Goal: Task Accomplishment & Management: Manage account settings

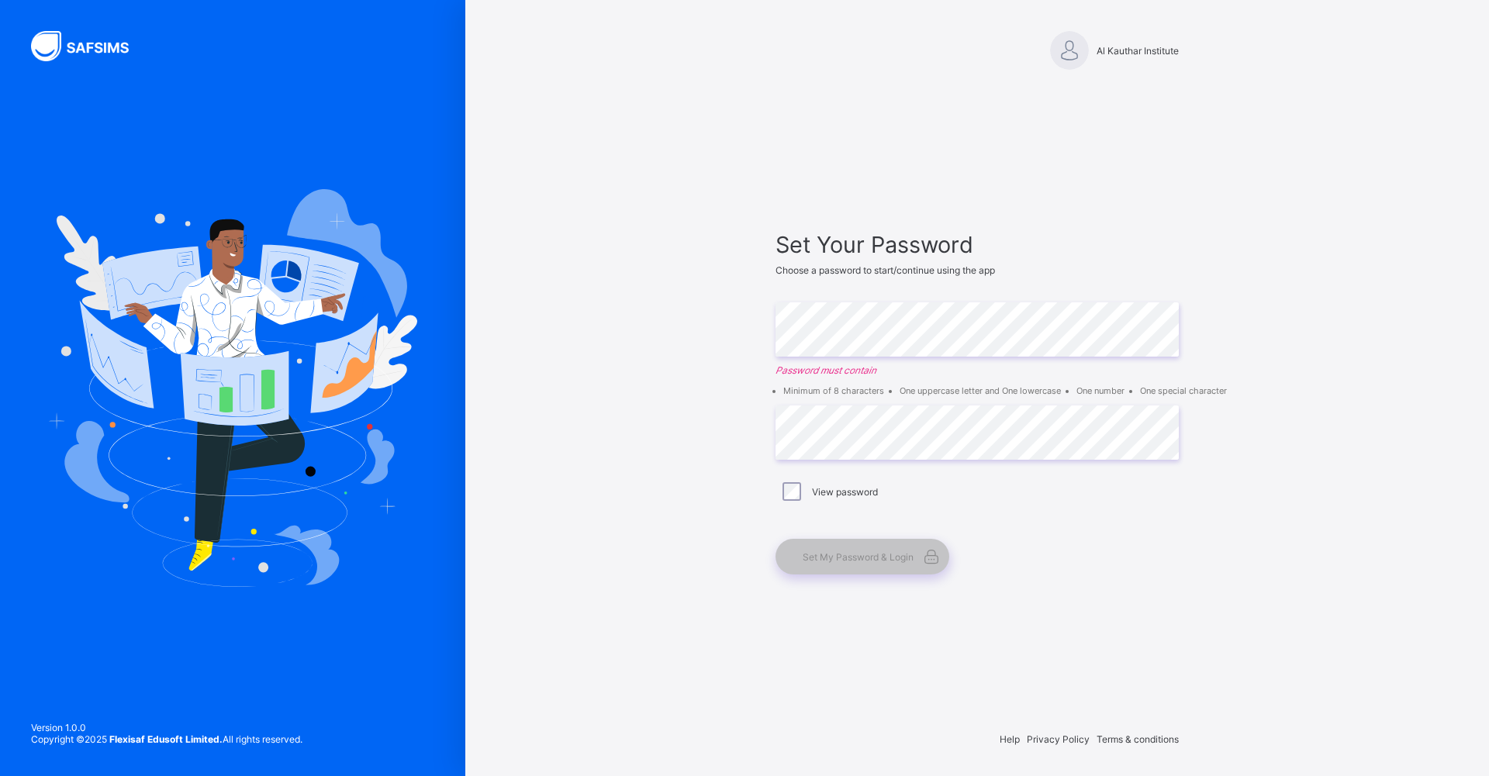
click at [93, 46] on img at bounding box center [89, 46] width 116 height 30
click at [48, 46] on img at bounding box center [89, 46] width 116 height 30
click at [1058, 50] on img at bounding box center [1069, 50] width 39 height 39
click at [1132, 50] on span "Al Kauthar Institute" at bounding box center [1137, 51] width 82 height 12
click at [895, 250] on span "Set Your Password" at bounding box center [976, 244] width 403 height 27
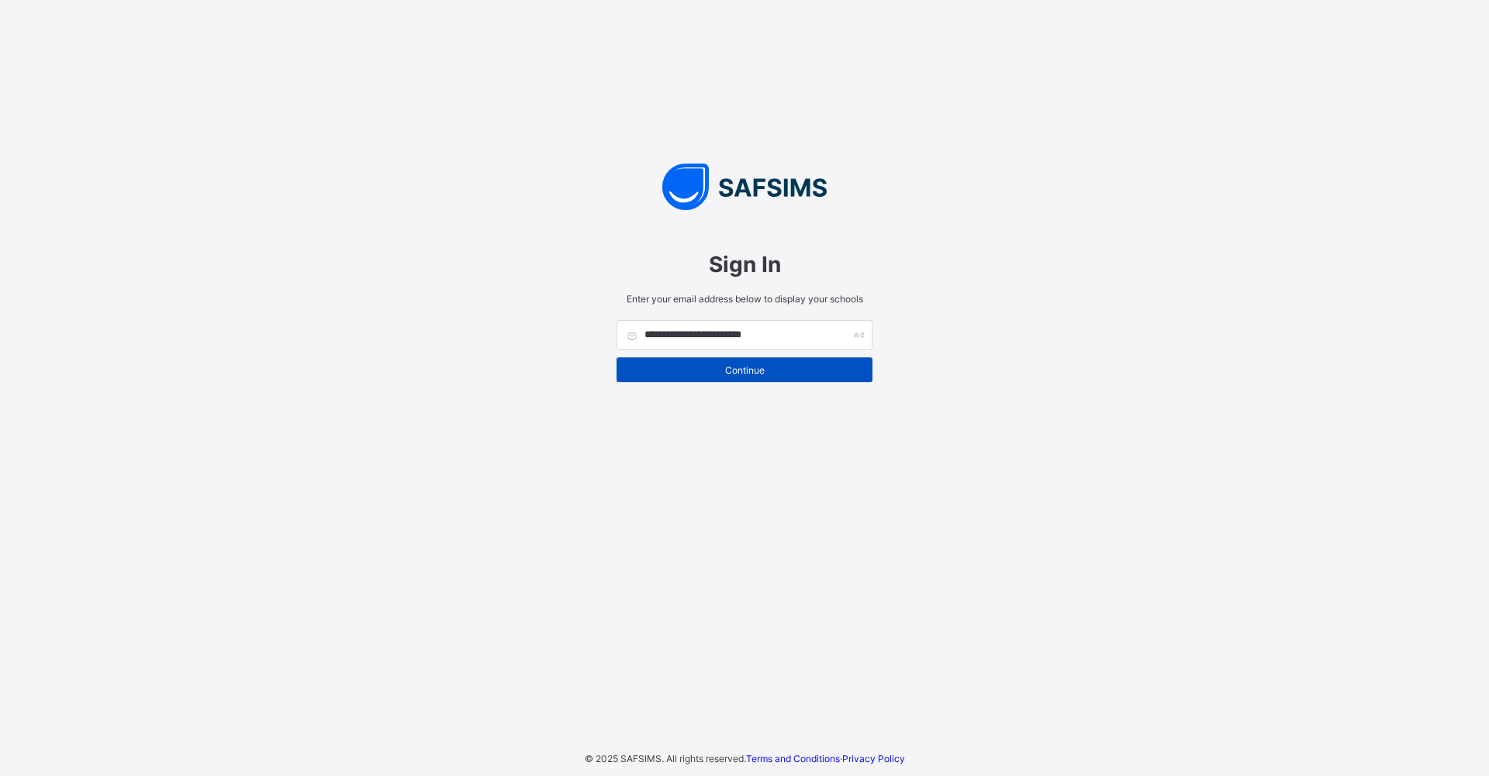
type input "**********"
click at [736, 371] on span "Continue" at bounding box center [744, 370] width 233 height 12
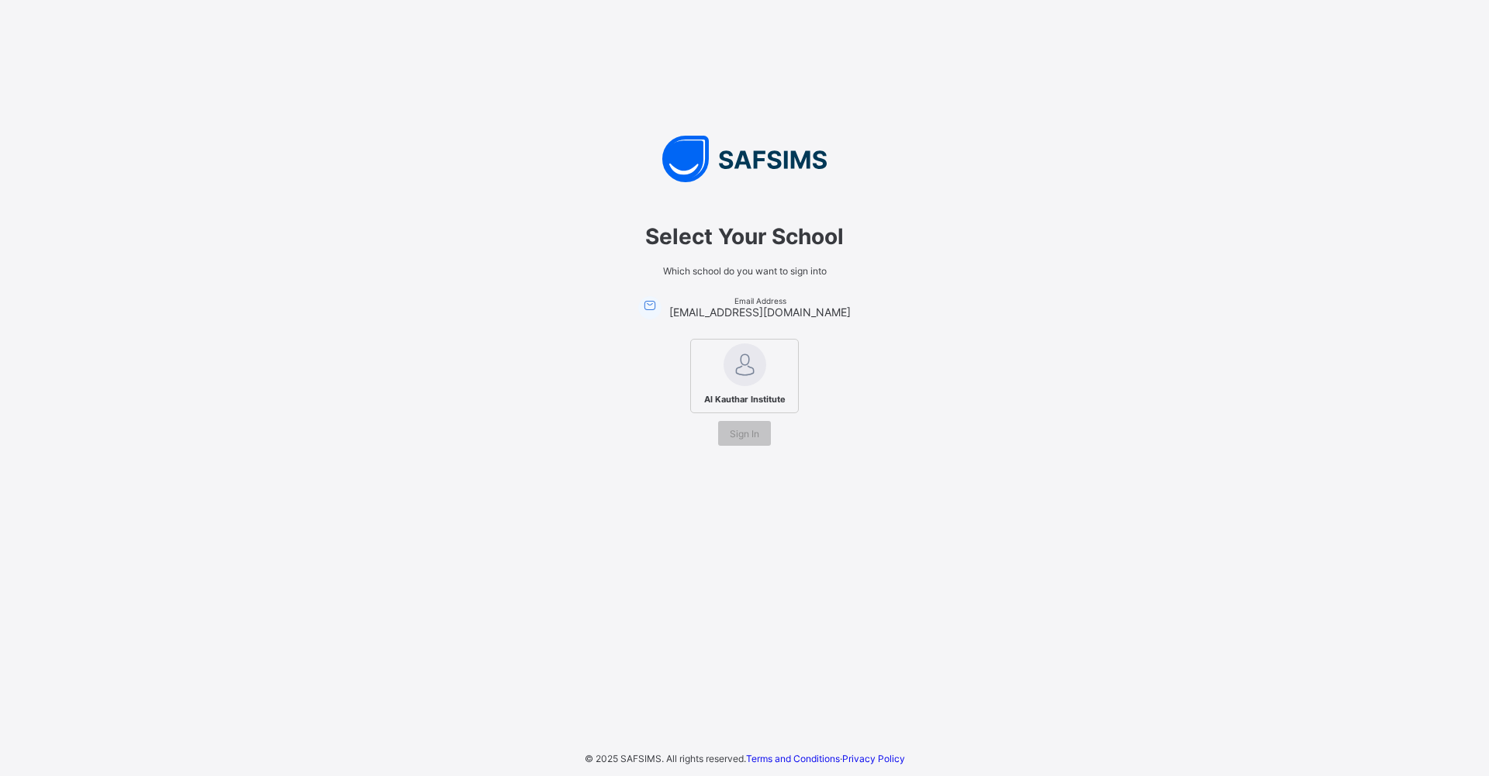
click at [775, 378] on div "Al Kauthar Institute" at bounding box center [744, 376] width 109 height 74
click at [762, 432] on div "Sign In" at bounding box center [744, 433] width 53 height 25
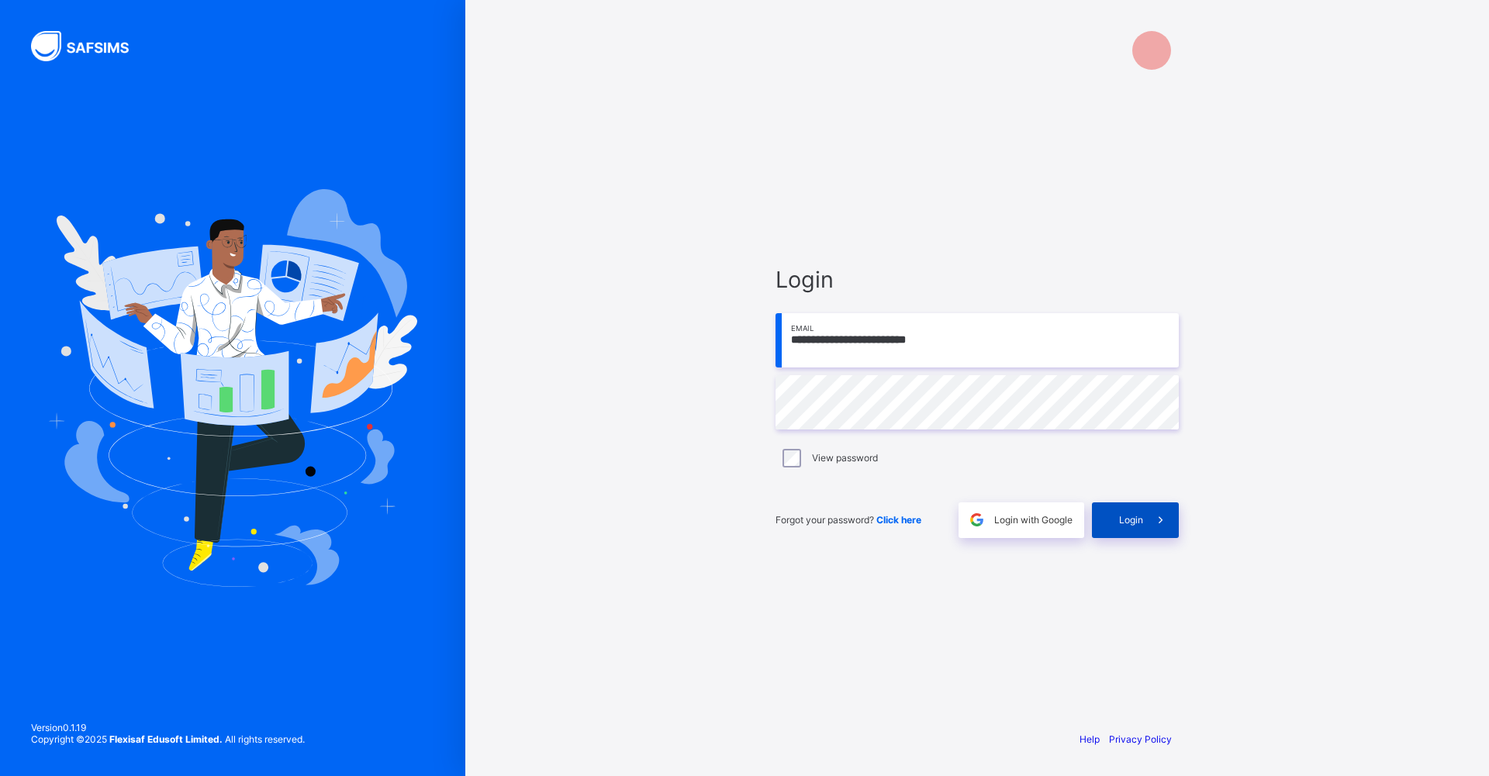
click at [1112, 512] on div "Login" at bounding box center [1135, 520] width 87 height 36
click at [1128, 528] on div "Login" at bounding box center [1135, 521] width 87 height 36
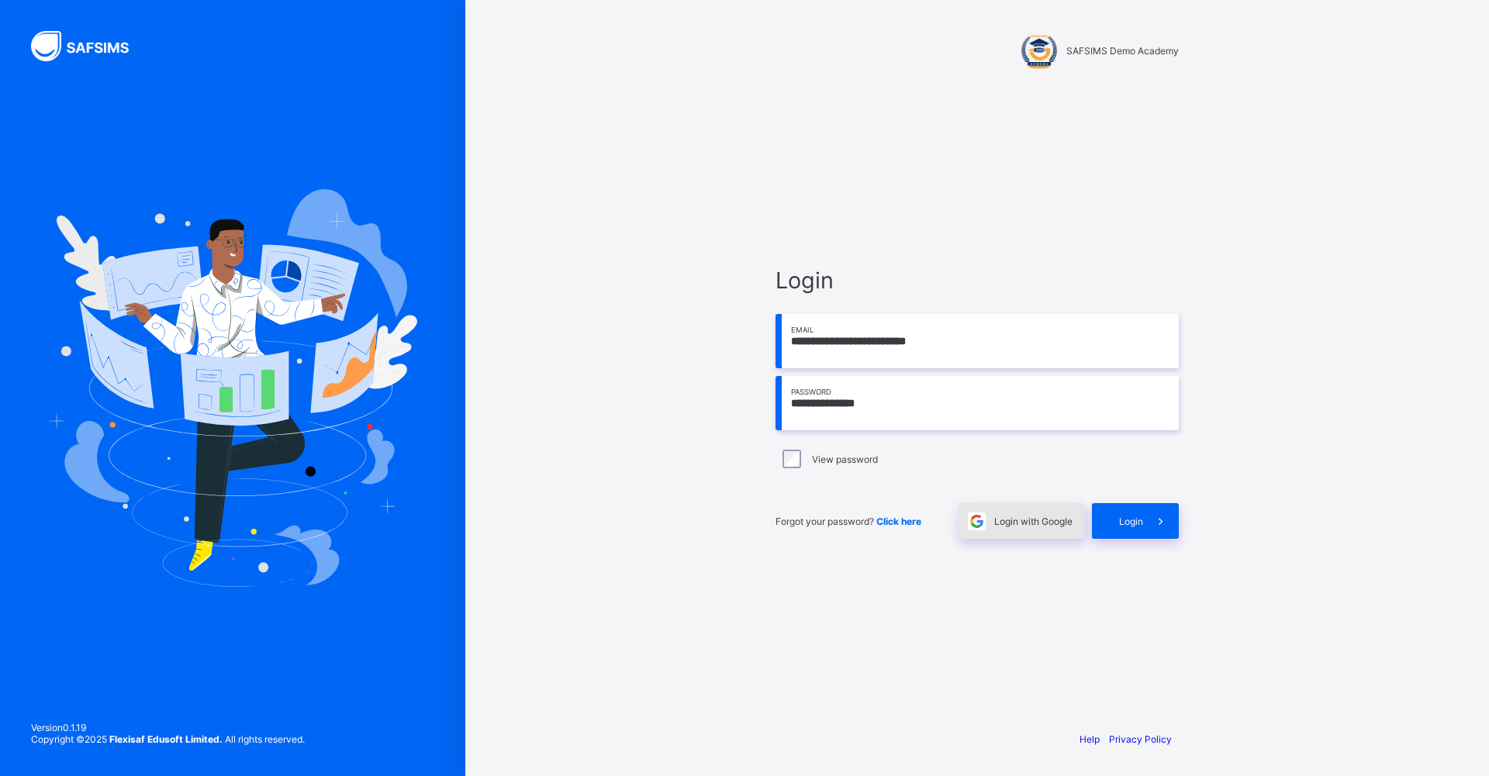
click at [995, 516] on span "Login with Google" at bounding box center [1033, 522] width 78 height 12
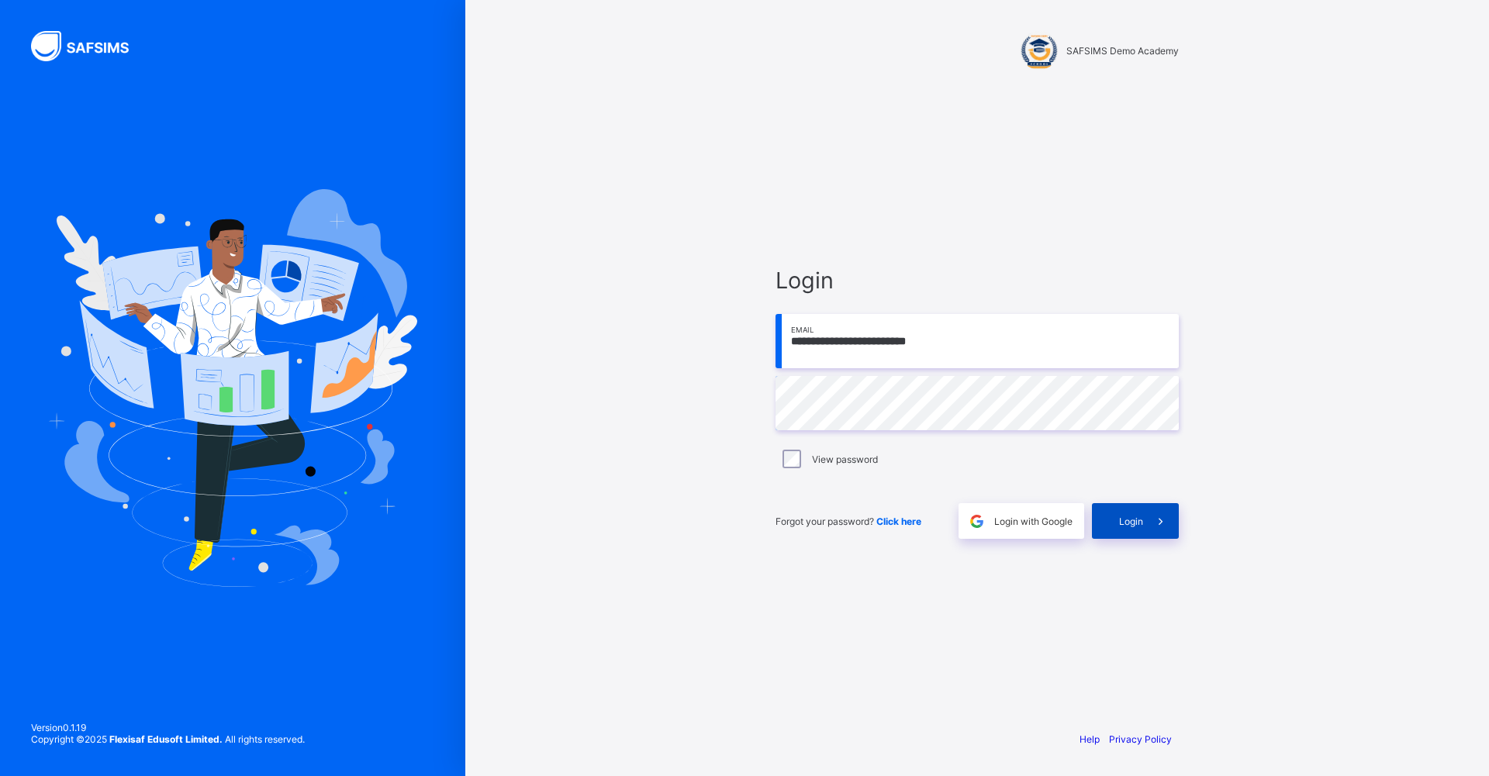
click at [1164, 509] on span at bounding box center [1161, 521] width 36 height 36
